Goal: Information Seeking & Learning: Learn about a topic

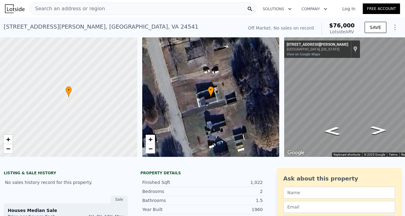
click at [108, 7] on div "Search an address or region" at bounding box center [143, 8] width 227 height 12
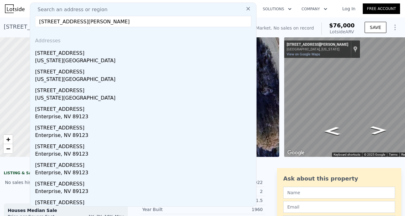
drag, startPoint x: 126, startPoint y: 24, endPoint x: 73, endPoint y: 20, distance: 52.7
click at [73, 20] on input "[STREET_ADDRESS][PERSON_NAME]" at bounding box center [143, 21] width 216 height 11
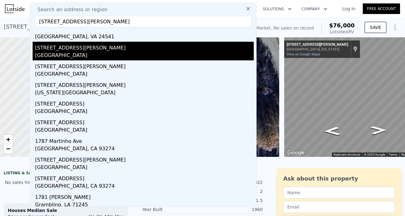
scroll to position [27, 0]
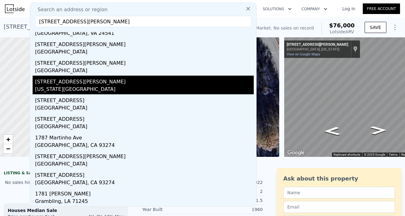
type input "[STREET_ADDRESS][PERSON_NAME]"
click at [84, 83] on div "[STREET_ADDRESS][PERSON_NAME]" at bounding box center [144, 81] width 219 height 10
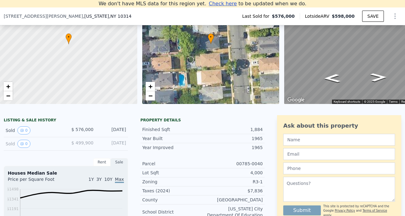
scroll to position [64, 0]
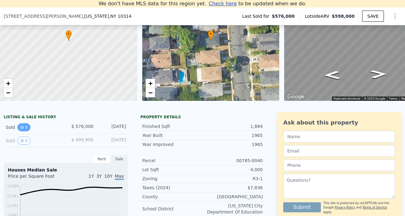
click at [24, 128] on button "0" at bounding box center [23, 127] width 13 height 8
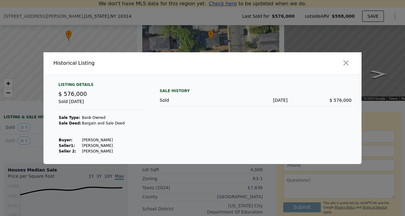
click at [31, 137] on div at bounding box center [202, 108] width 405 height 216
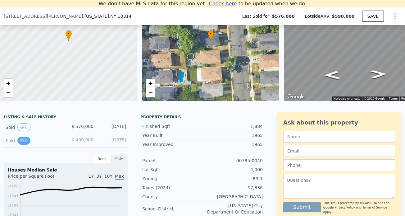
click at [21, 141] on icon "View historical data" at bounding box center [22, 141] width 4 height 4
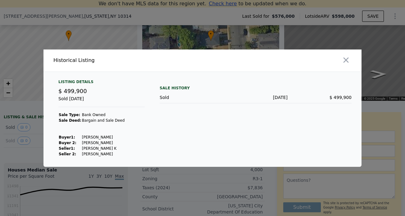
click at [18, 146] on div at bounding box center [202, 108] width 405 height 216
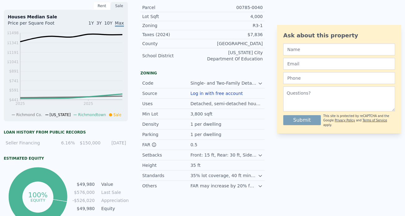
scroll to position [0, 0]
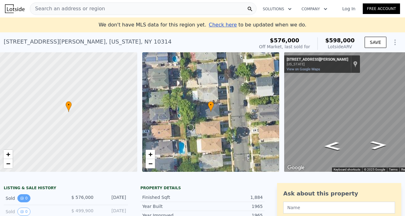
click at [27, 197] on button "0" at bounding box center [23, 198] width 13 height 8
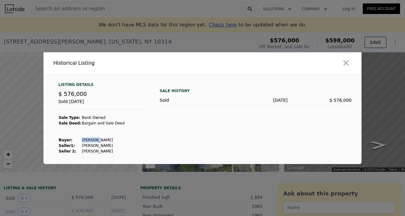
drag, startPoint x: 80, startPoint y: 140, endPoint x: 94, endPoint y: 139, distance: 13.4
click at [94, 139] on td "[PERSON_NAME]" at bounding box center [104, 140] width 44 height 6
click at [98, 139] on td "[PERSON_NAME]" at bounding box center [104, 140] width 44 height 6
click at [349, 60] on icon "button" at bounding box center [346, 62] width 9 height 9
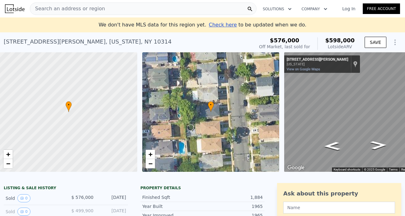
type input "2"
type input "3"
type input "1"
type input "1548"
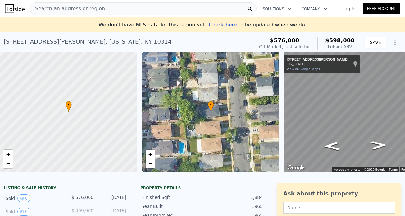
type input "2145"
type input "7500"
type input "10018.800000000001"
type input "$ 76,000"
type input "4"
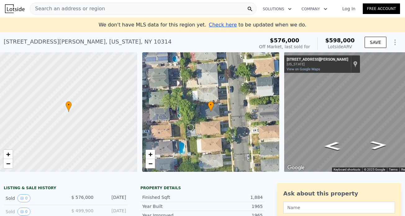
type input "$ 30,001"
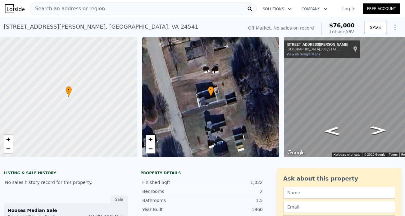
click at [64, 6] on span "Search an address or region" at bounding box center [67, 8] width 75 height 7
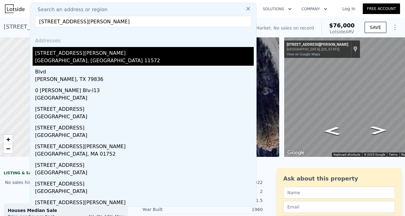
type input "[STREET_ADDRESS][PERSON_NAME]"
click at [58, 55] on div "[STREET_ADDRESS][PERSON_NAME]" at bounding box center [144, 52] width 219 height 10
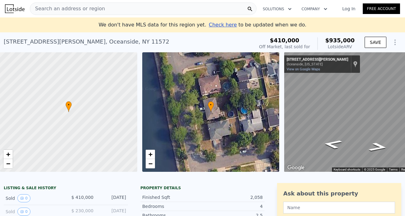
scroll to position [27, 0]
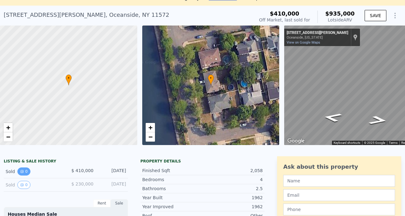
click at [24, 168] on button "0" at bounding box center [23, 171] width 13 height 8
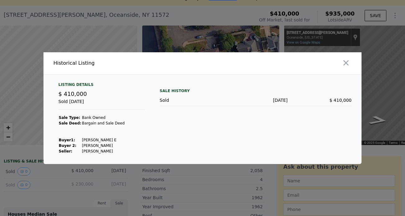
click at [49, 177] on div at bounding box center [202, 108] width 405 height 216
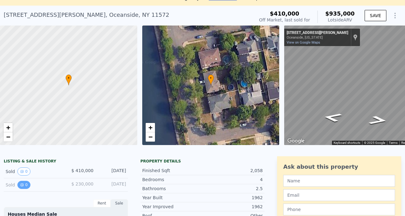
click at [20, 184] on icon "View historical data" at bounding box center [22, 185] width 4 height 4
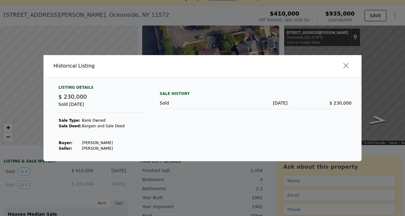
click at [79, 185] on div at bounding box center [202, 108] width 405 height 216
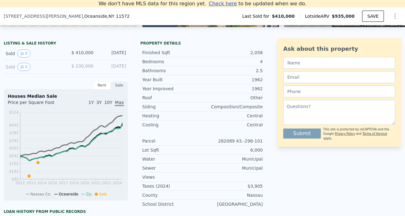
scroll to position [136, 0]
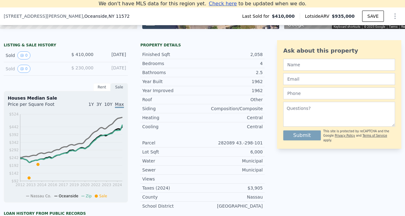
click at [81, 71] on div "$ 230,000" at bounding box center [80, 69] width 28 height 8
click at [11, 56] on div "Sold 0" at bounding box center [33, 55] width 55 height 8
click at [86, 52] on span "$ 410,000" at bounding box center [82, 54] width 22 height 5
click at [117, 71] on div "[DATE]" at bounding box center [113, 69] width 28 height 8
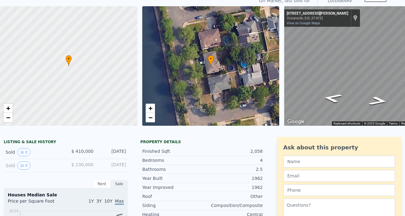
scroll to position [5, 0]
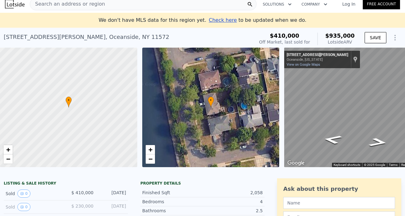
click at [93, 4] on span "Search an address or region" at bounding box center [67, 3] width 75 height 7
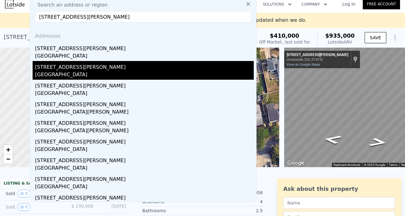
type input "[STREET_ADDRESS][PERSON_NAME]"
click at [85, 69] on div "[STREET_ADDRESS][PERSON_NAME]" at bounding box center [144, 66] width 219 height 10
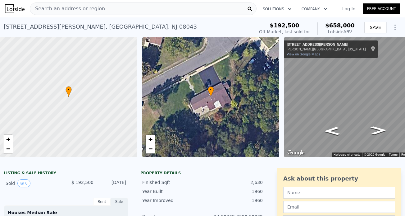
click at [191, 4] on div "Search an address or region" at bounding box center [143, 8] width 227 height 12
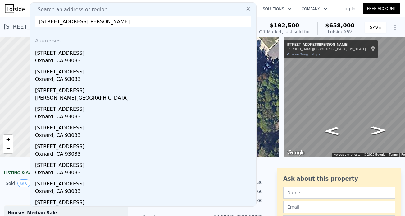
click at [44, 21] on input "[STREET_ADDRESS][PERSON_NAME]" at bounding box center [143, 21] width 216 height 11
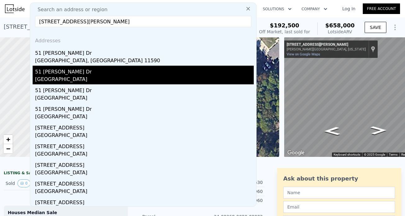
type input "[STREET_ADDRESS][PERSON_NAME]"
click at [56, 76] on div "[GEOGRAPHIC_DATA]" at bounding box center [144, 80] width 219 height 9
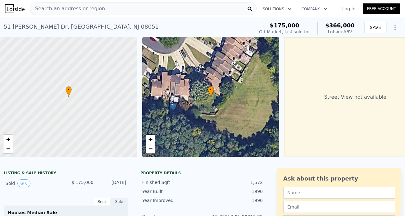
scroll to position [17, 0]
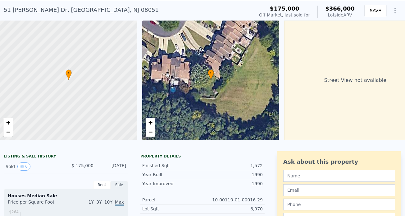
click at [10, 164] on div "Sold 0" at bounding box center [33, 166] width 55 height 8
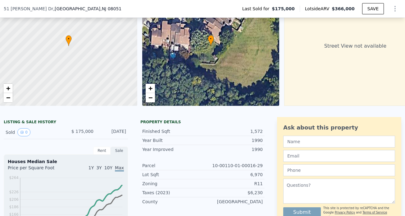
scroll to position [49, 0]
